Goal: Task Accomplishment & Management: Use online tool/utility

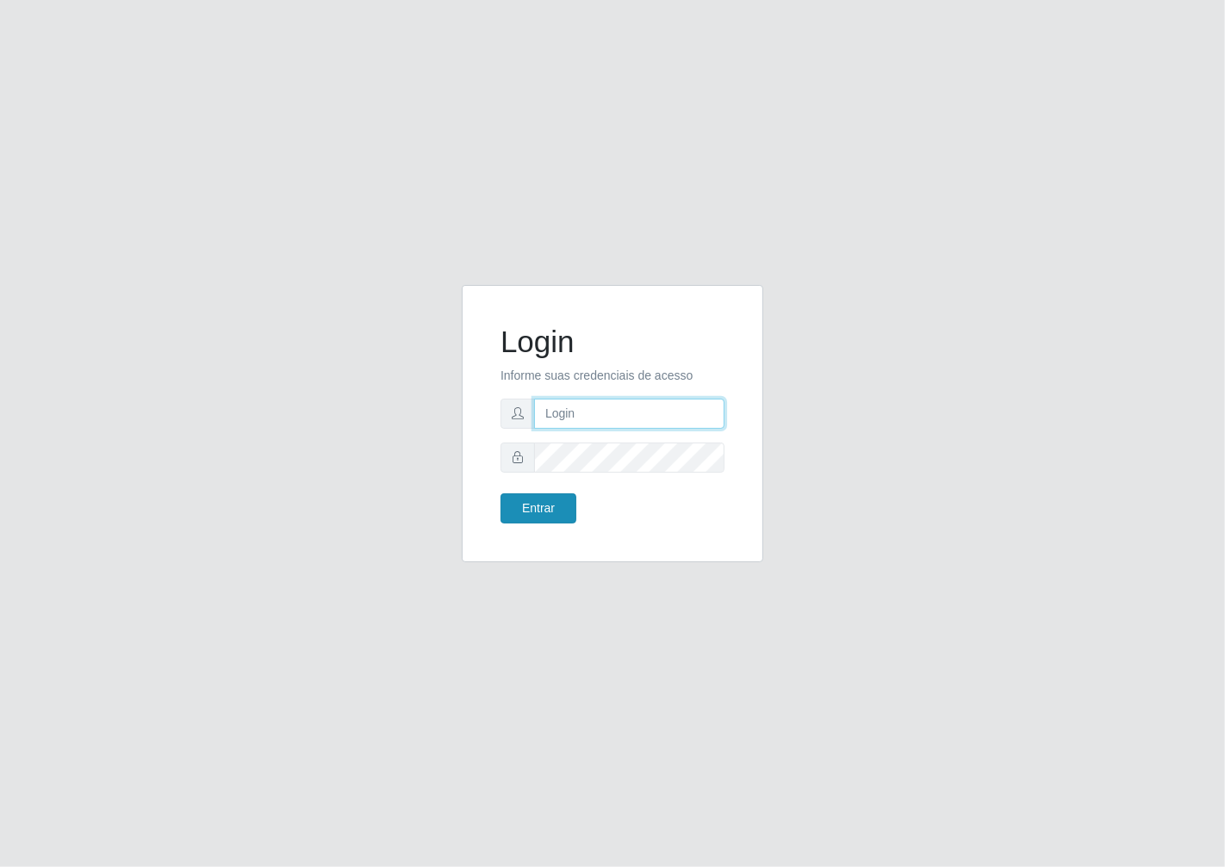
type input "janaina@iwof"
click at [544, 515] on button "Entrar" at bounding box center [538, 509] width 76 height 30
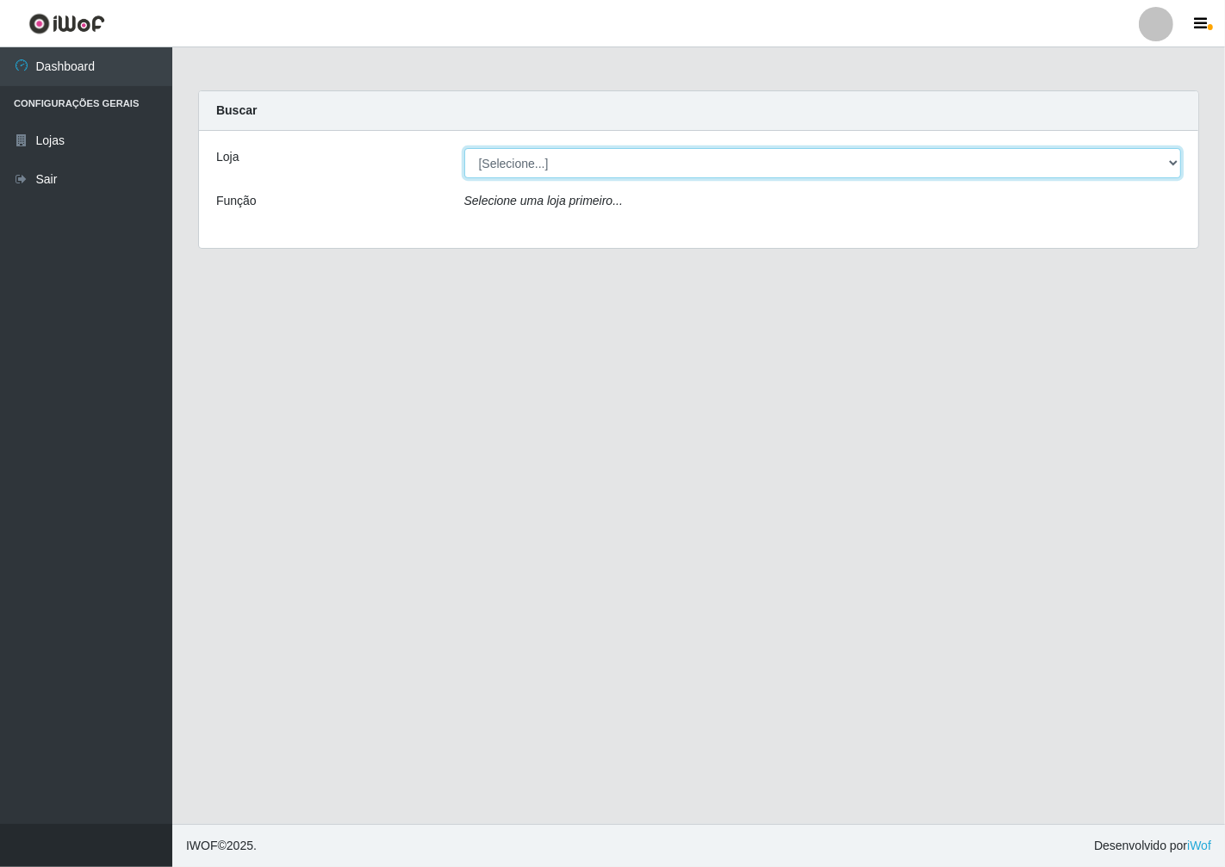
click at [1173, 162] on select "[Selecione...] Minimercado Filezão" at bounding box center [823, 163] width 718 height 30
select select "204"
click at [464, 148] on select "[Selecione...] Minimercado Filezão" at bounding box center [823, 163] width 718 height 30
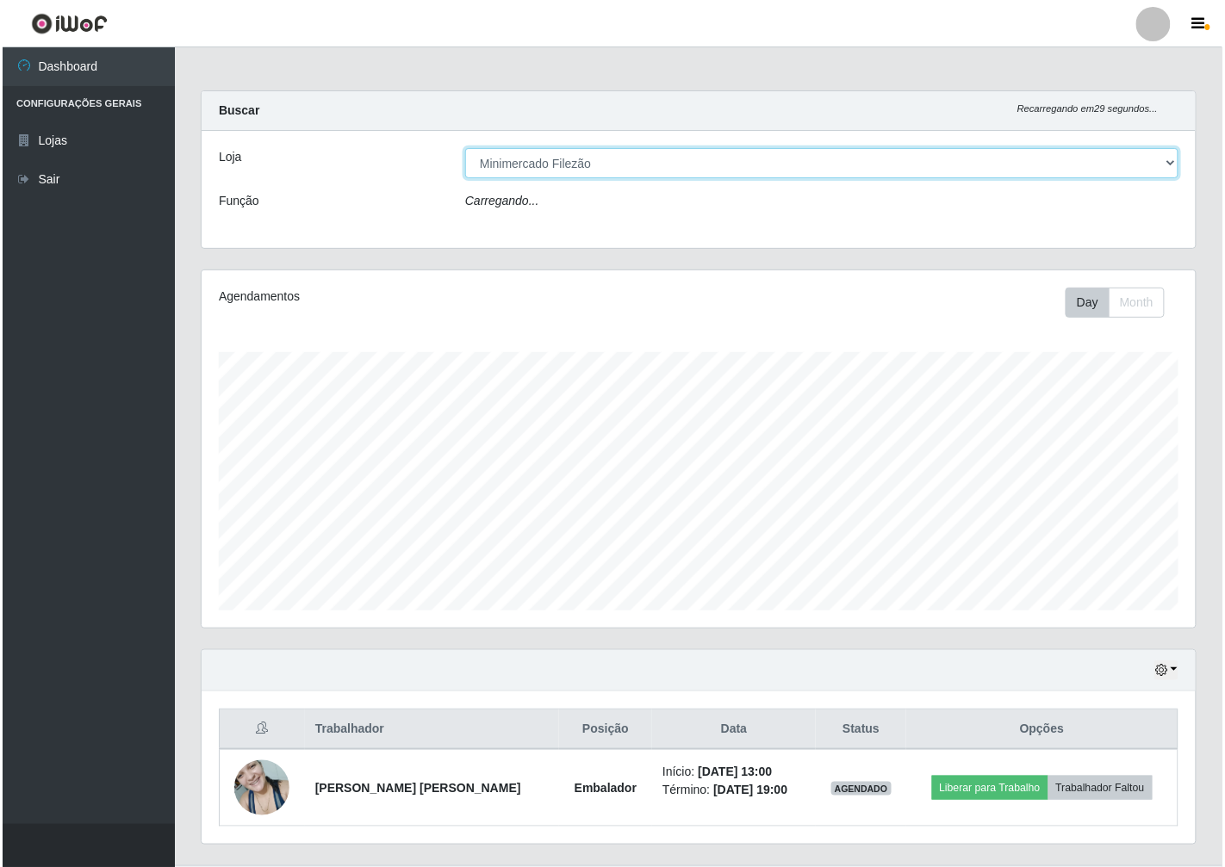
scroll to position [357, 994]
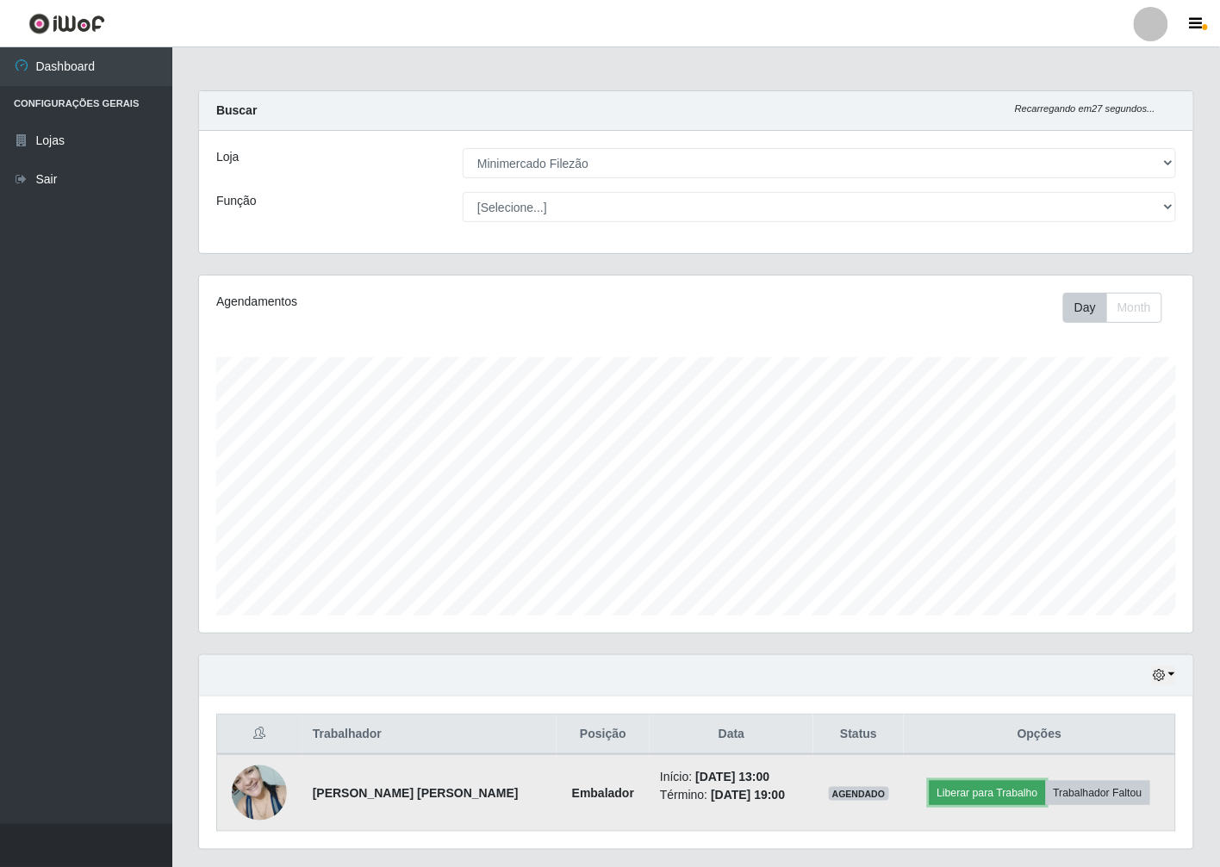
click at [1008, 789] on button "Liberar para Trabalho" at bounding box center [987, 793] width 116 height 24
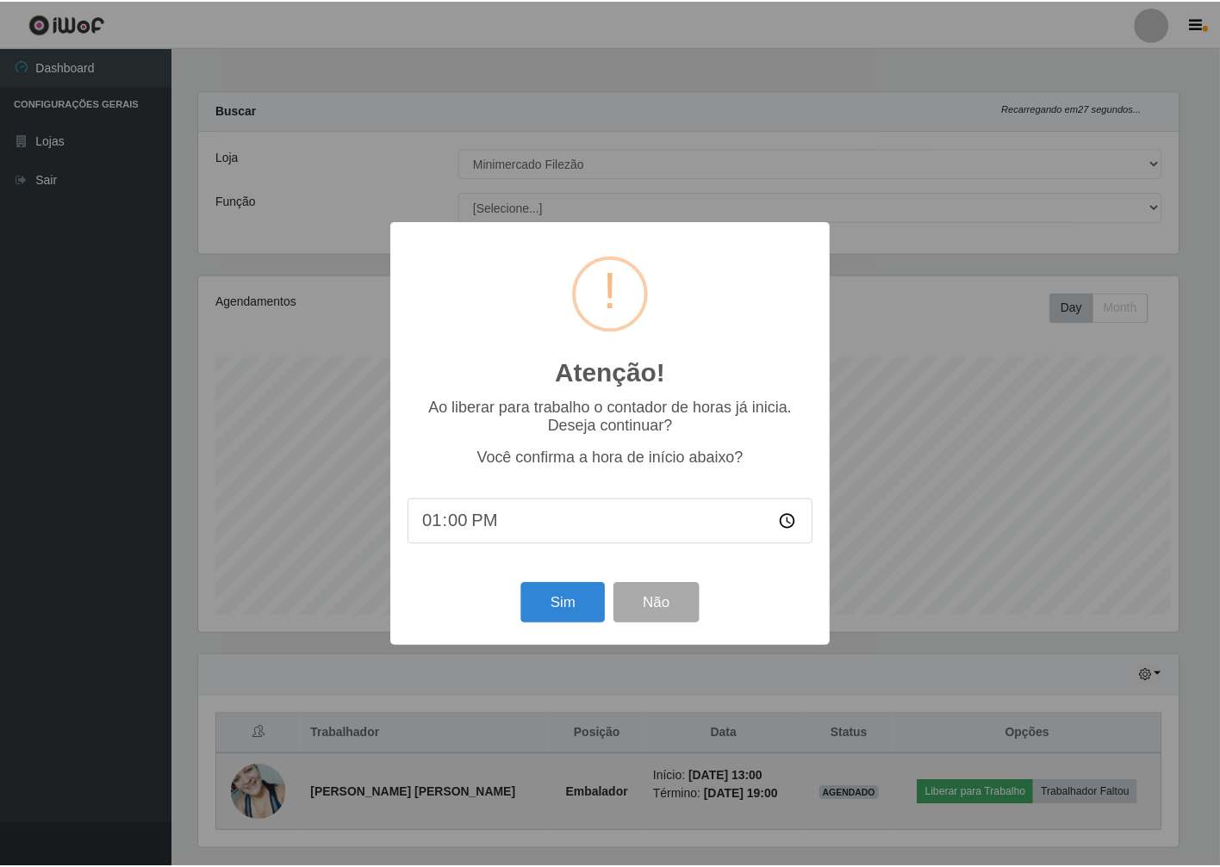
scroll to position [357, 984]
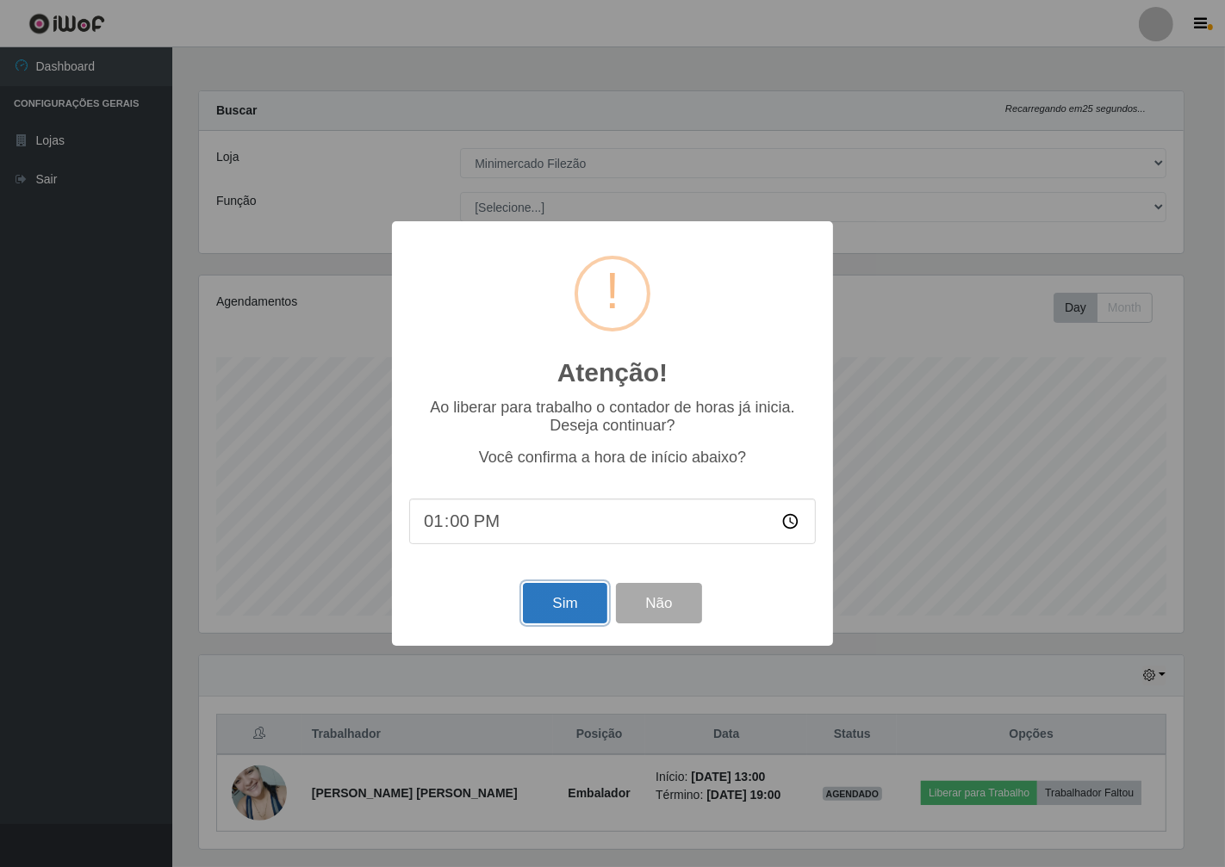
click at [578, 612] on button "Sim" at bounding box center [565, 603] width 84 height 40
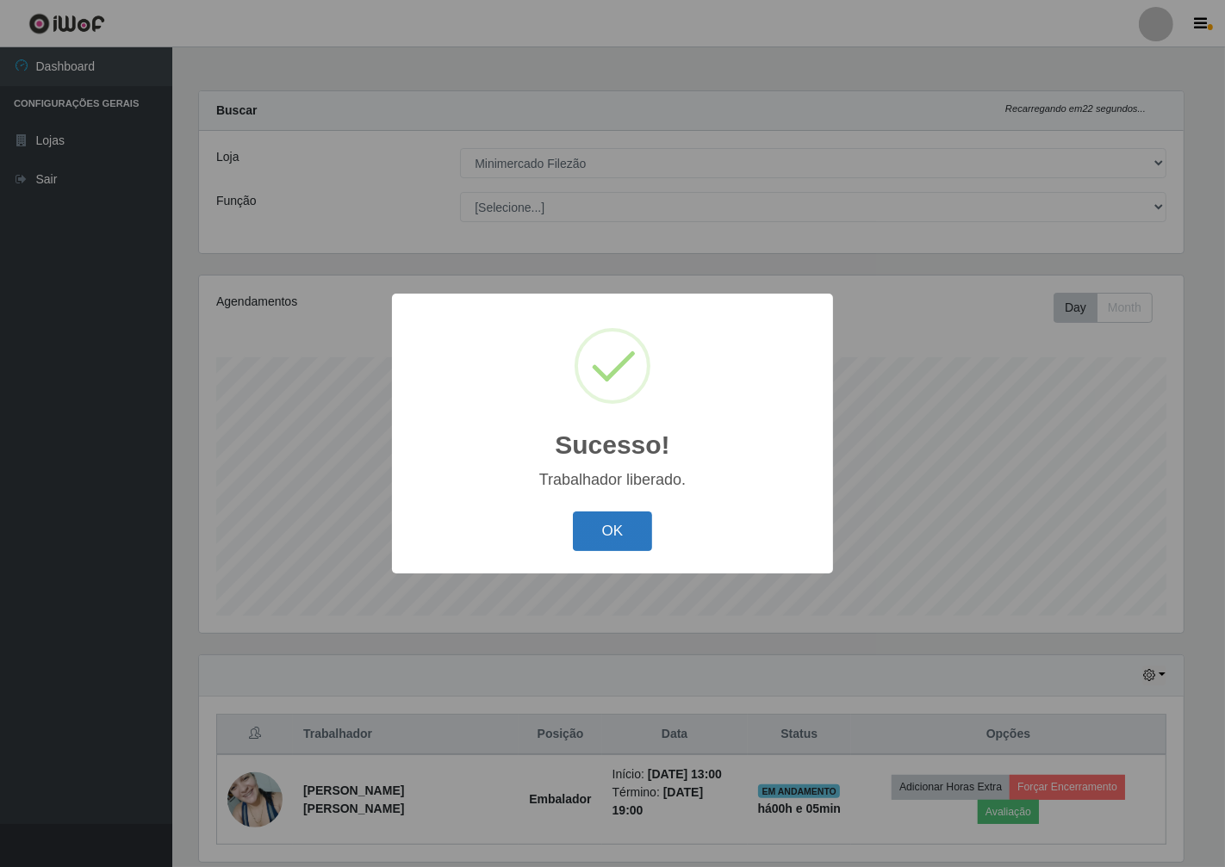
click at [639, 535] on button "OK" at bounding box center [613, 532] width 80 height 40
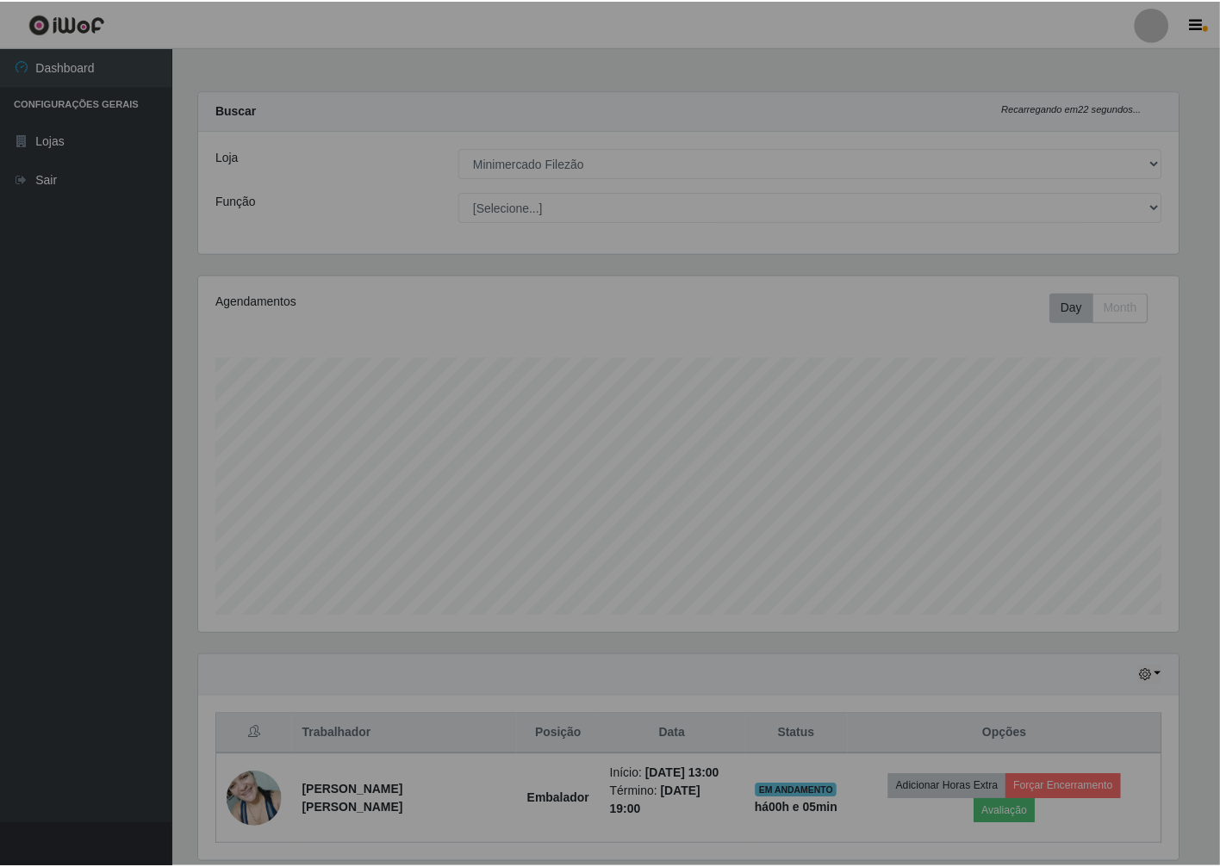
scroll to position [357, 994]
